Goal: Find specific page/section: Find specific page/section

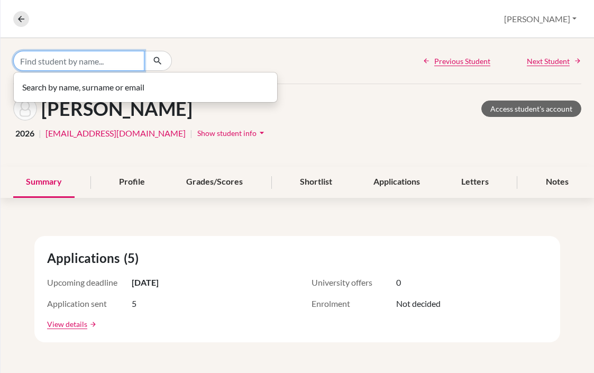
click at [73, 66] on input "Find student by name..." at bounding box center [78, 61] width 131 height 20
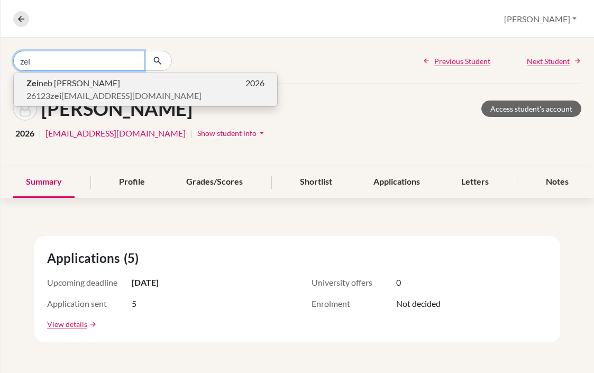
type input "zei"
click at [68, 89] on span "26123 zei [EMAIL_ADDRESS][DOMAIN_NAME]" at bounding box center [113, 95] width 175 height 13
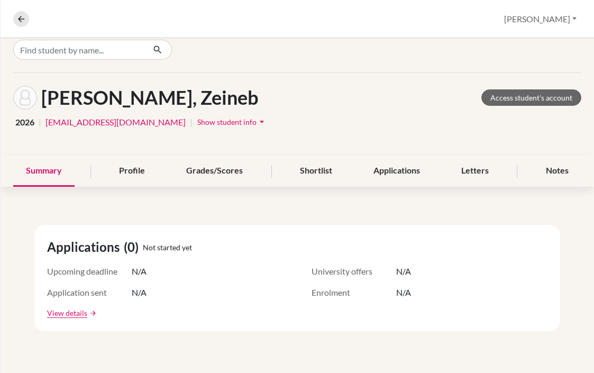
scroll to position [12, 0]
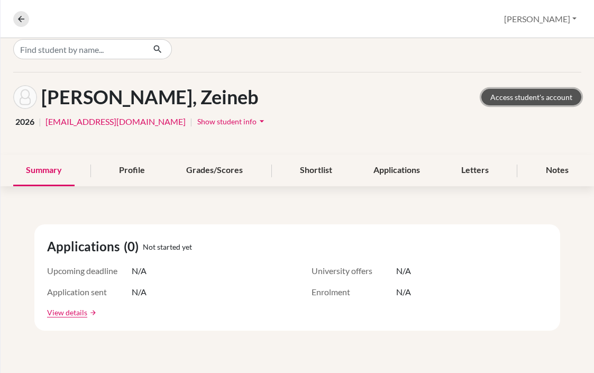
click at [492, 96] on link "Access student's account" at bounding box center [532, 97] width 100 height 16
